Goal: Information Seeking & Learning: Learn about a topic

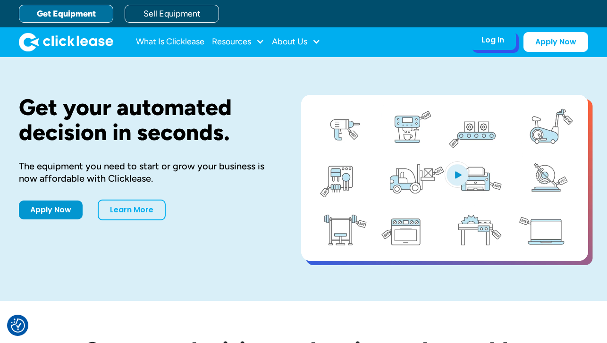
click at [499, 43] on div "Log In" at bounding box center [493, 39] width 23 height 9
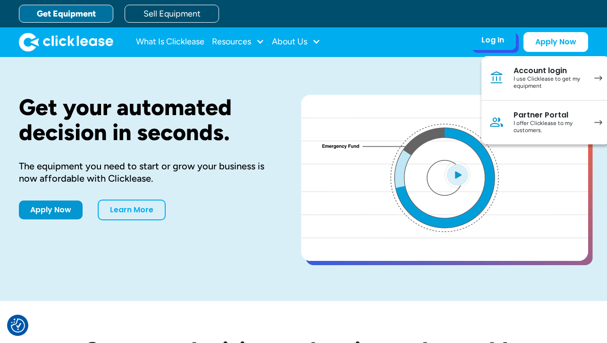
click at [520, 73] on div "Account login" at bounding box center [549, 70] width 71 height 9
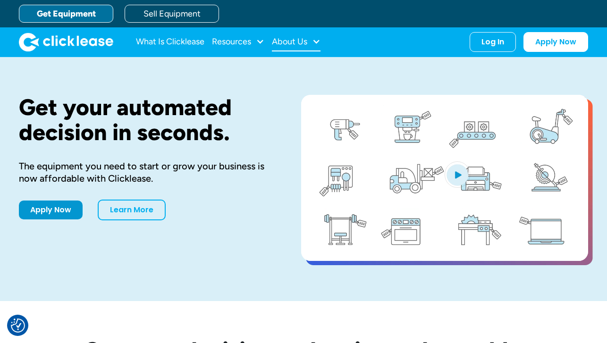
click at [297, 42] on div "About Us" at bounding box center [289, 42] width 35 height 0
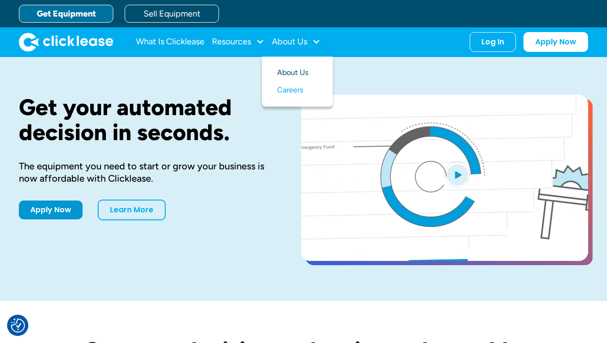
click at [311, 74] on link "About Us" at bounding box center [297, 72] width 41 height 17
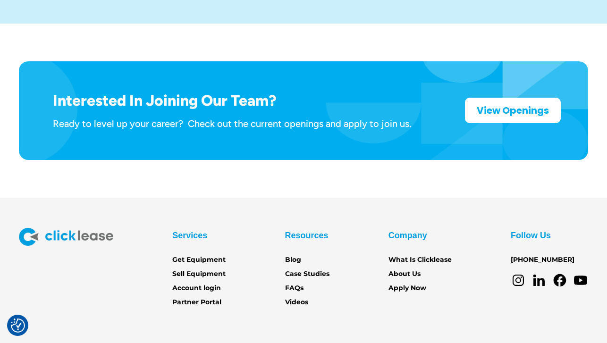
scroll to position [1505, 0]
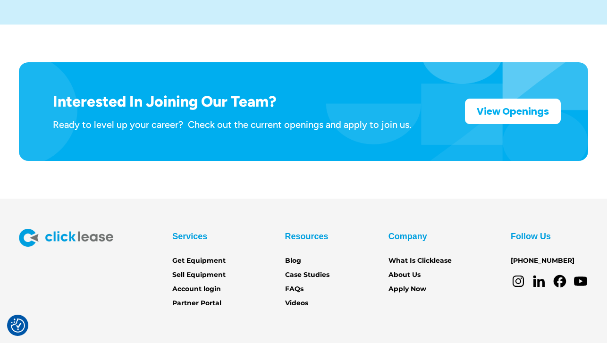
drag, startPoint x: 379, startPoint y: 108, endPoint x: 347, endPoint y: 100, distance: 32.6
click at [374, 108] on div "Interested In Joining Our Team? Ready to level up your career? Check out the cu…" at bounding box center [304, 111] width 570 height 98
